Goal: Find specific page/section

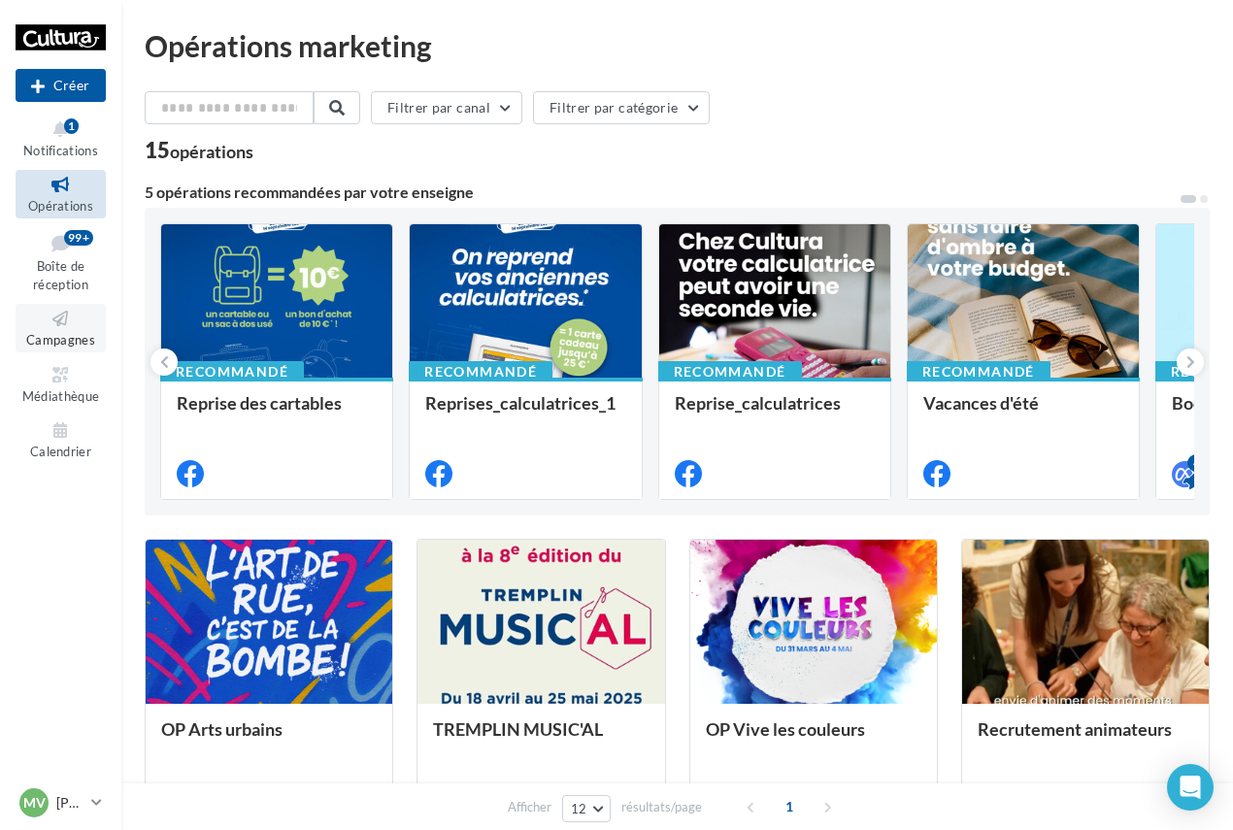
click at [43, 331] on link "Campagnes" at bounding box center [61, 328] width 90 height 48
click at [50, 328] on icon at bounding box center [60, 319] width 79 height 22
